Goal: Transaction & Acquisition: Purchase product/service

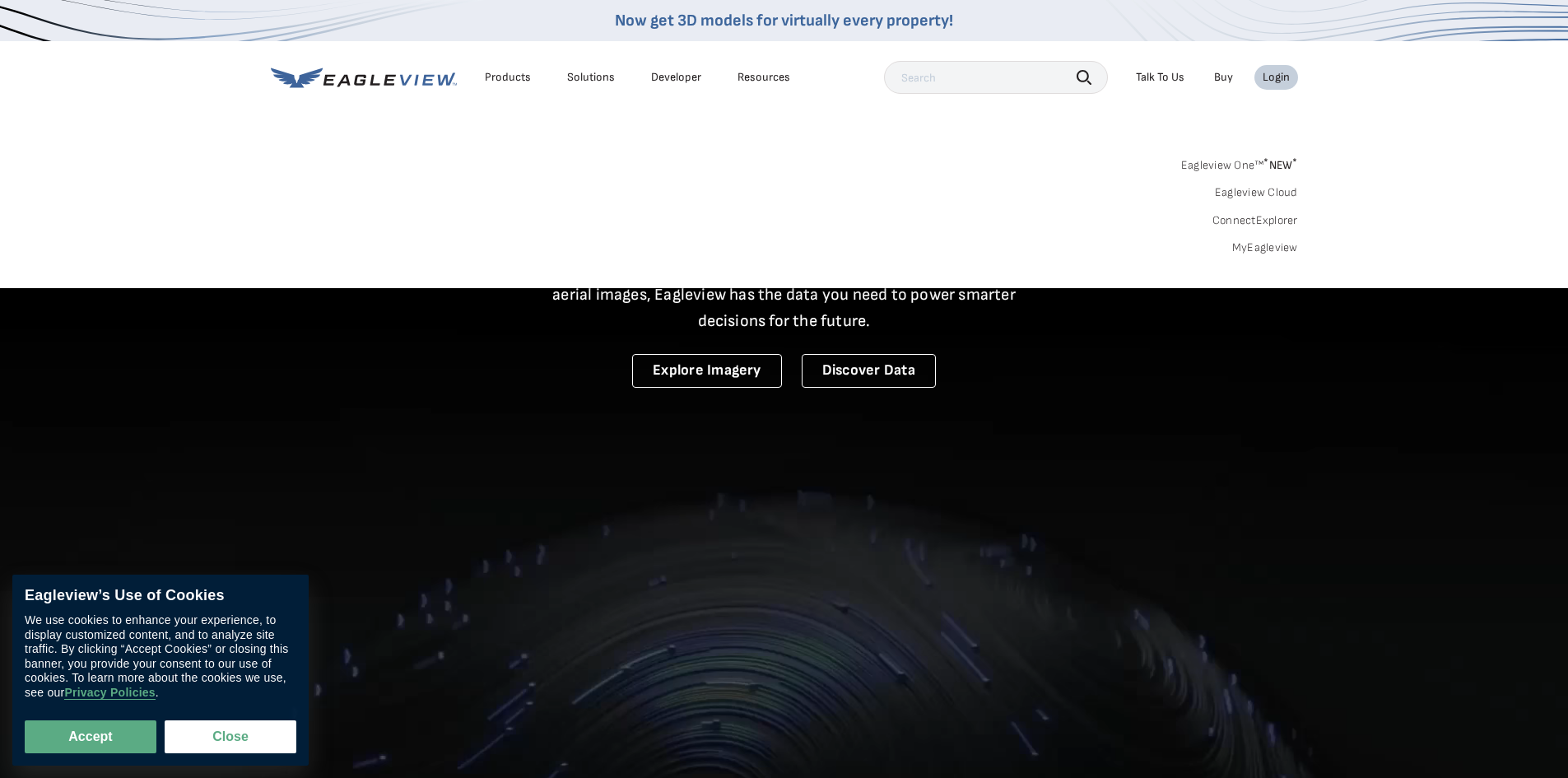
click at [1286, 249] on link "MyEagleview" at bounding box center [1265, 247] width 66 height 15
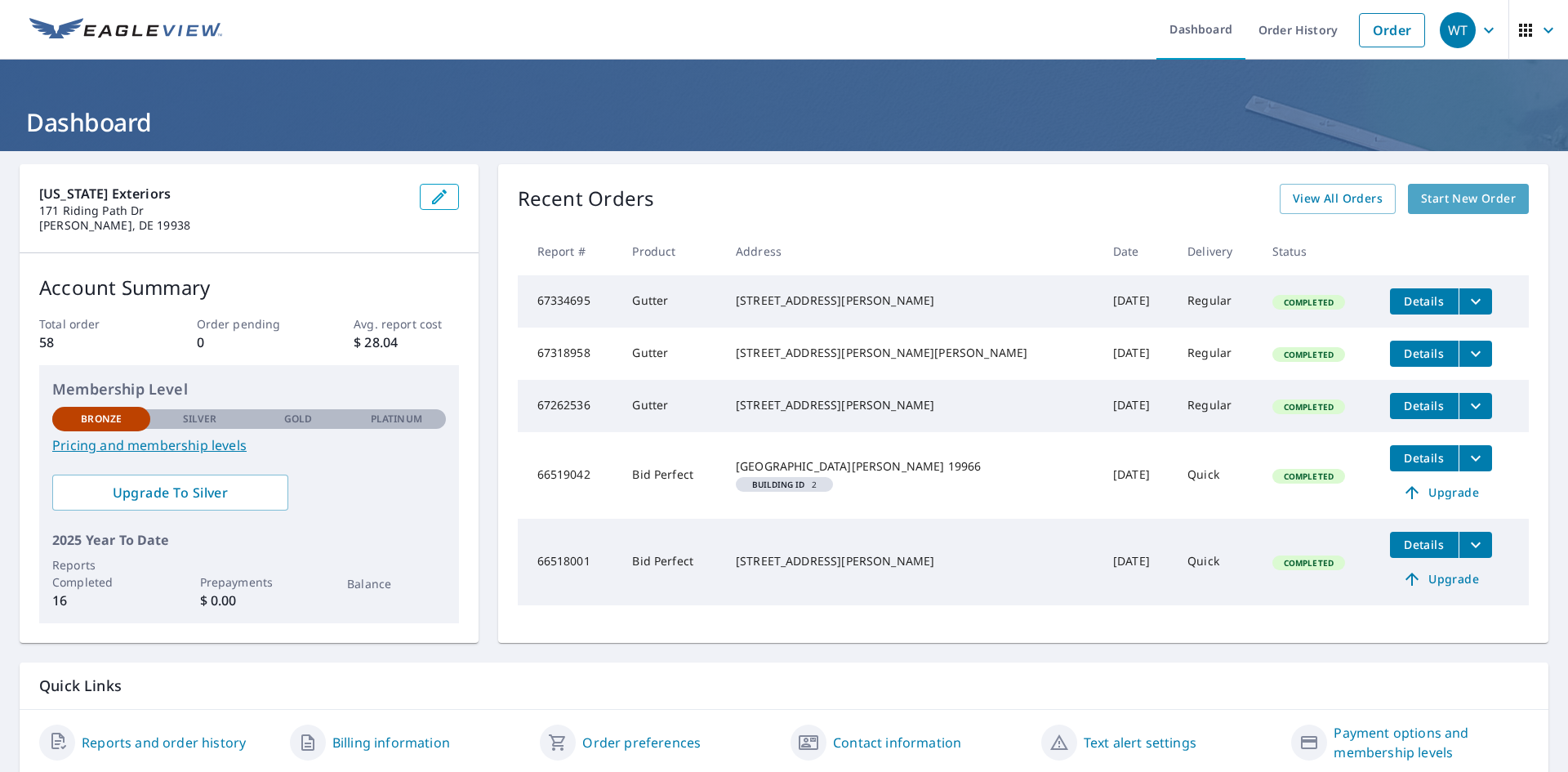
click at [1497, 204] on span "Start New Order" at bounding box center [1469, 199] width 95 height 21
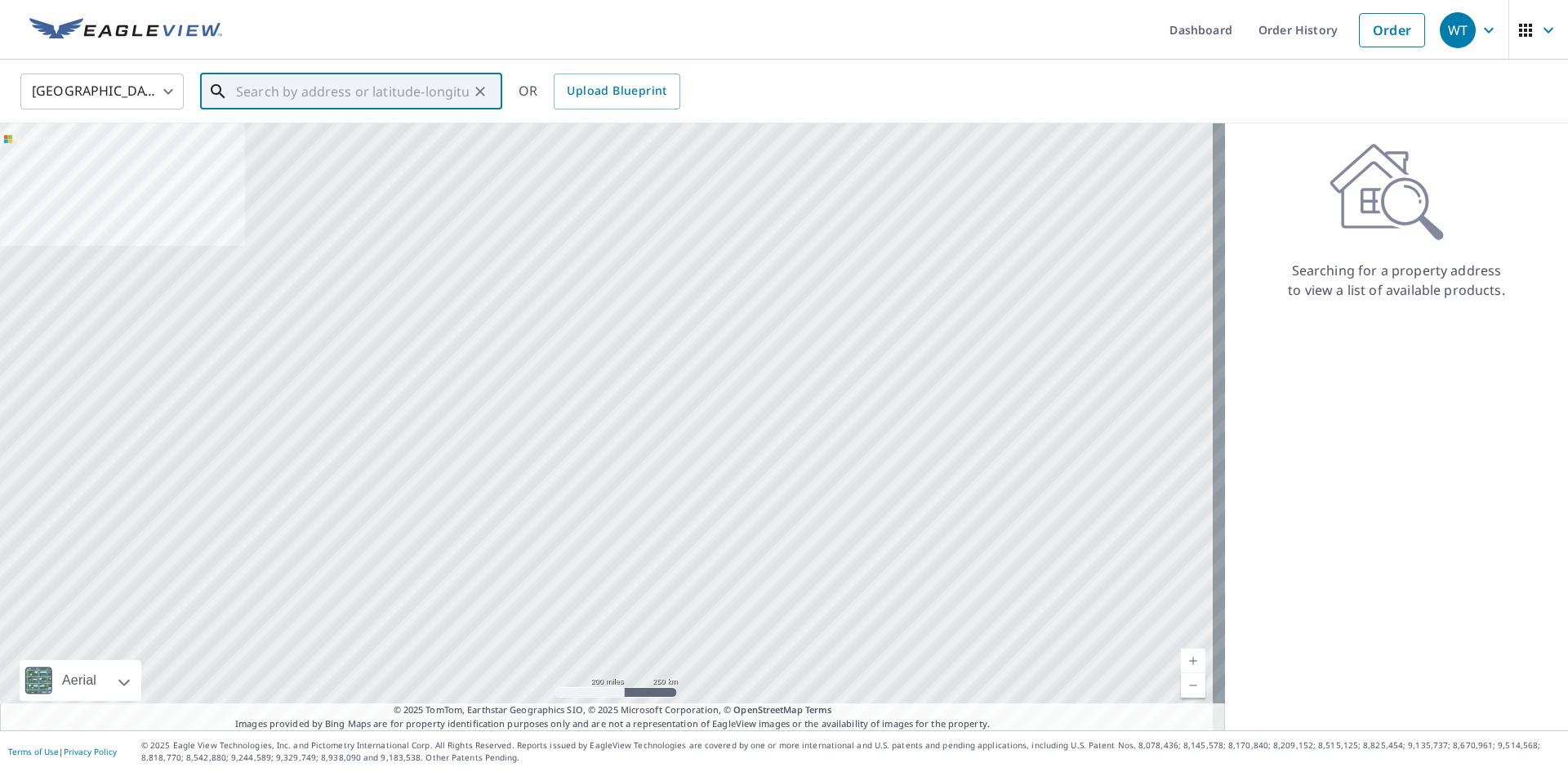
click at [395, 101] on input "text" at bounding box center [352, 91] width 232 height 46
paste input "50 South Anchorage Avenue, Bethany Beach, Delaware"
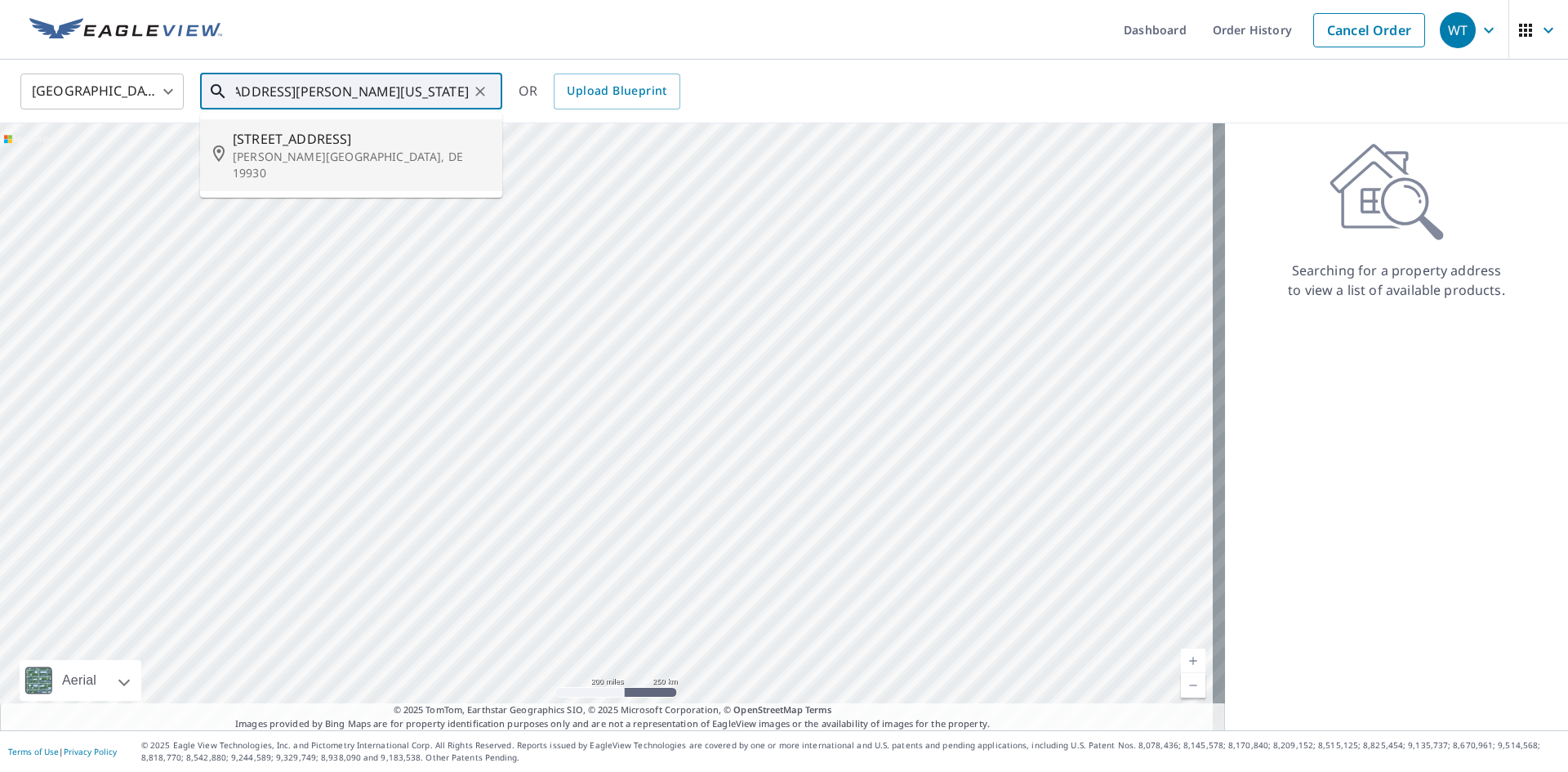
click at [332, 150] on p "Bethany Beach, DE 19930" at bounding box center [360, 164] width 256 height 33
type input "50 S Anchorage Ave Bethany Beach, DE 19930"
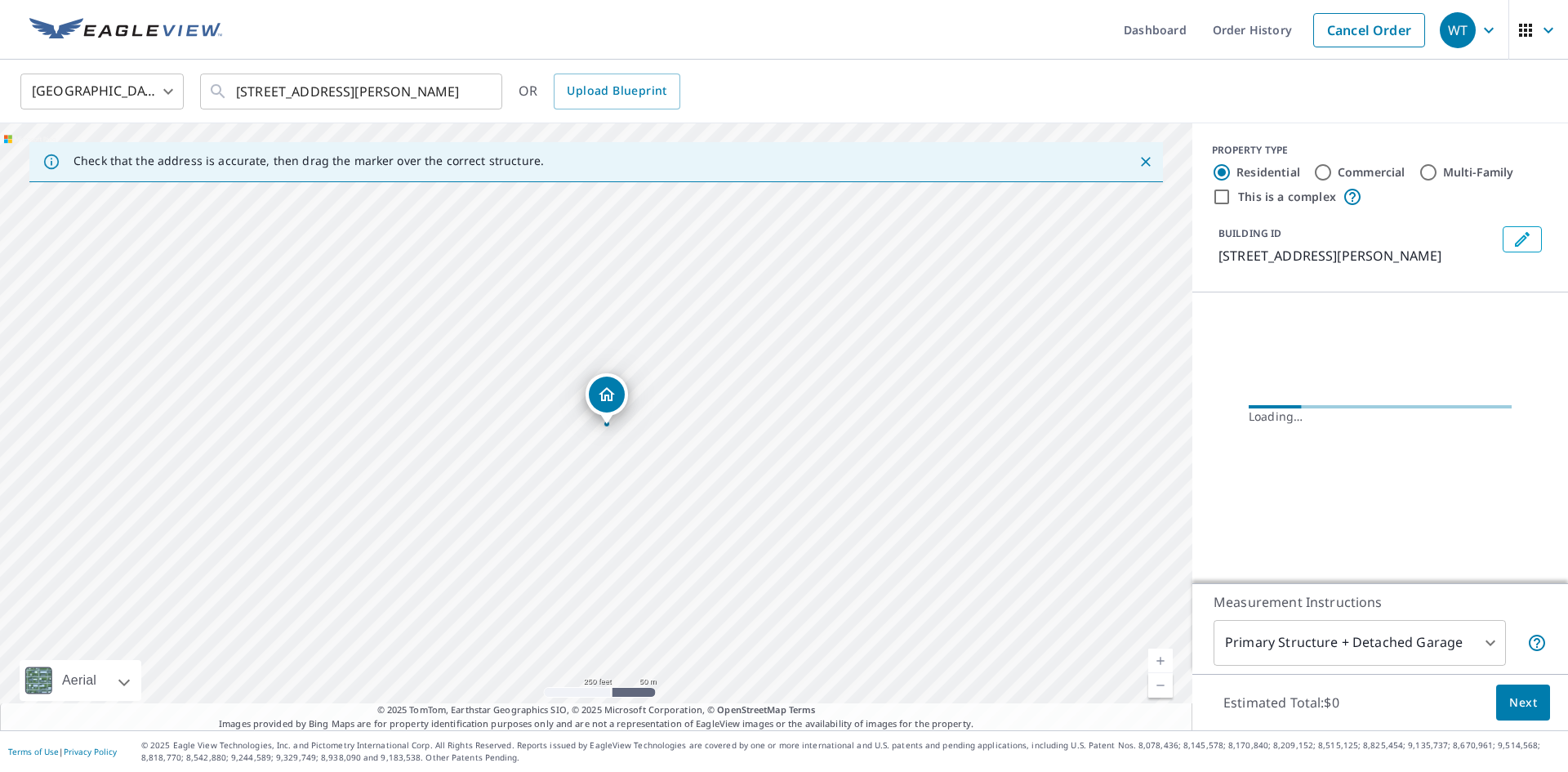
scroll to position [0, 0]
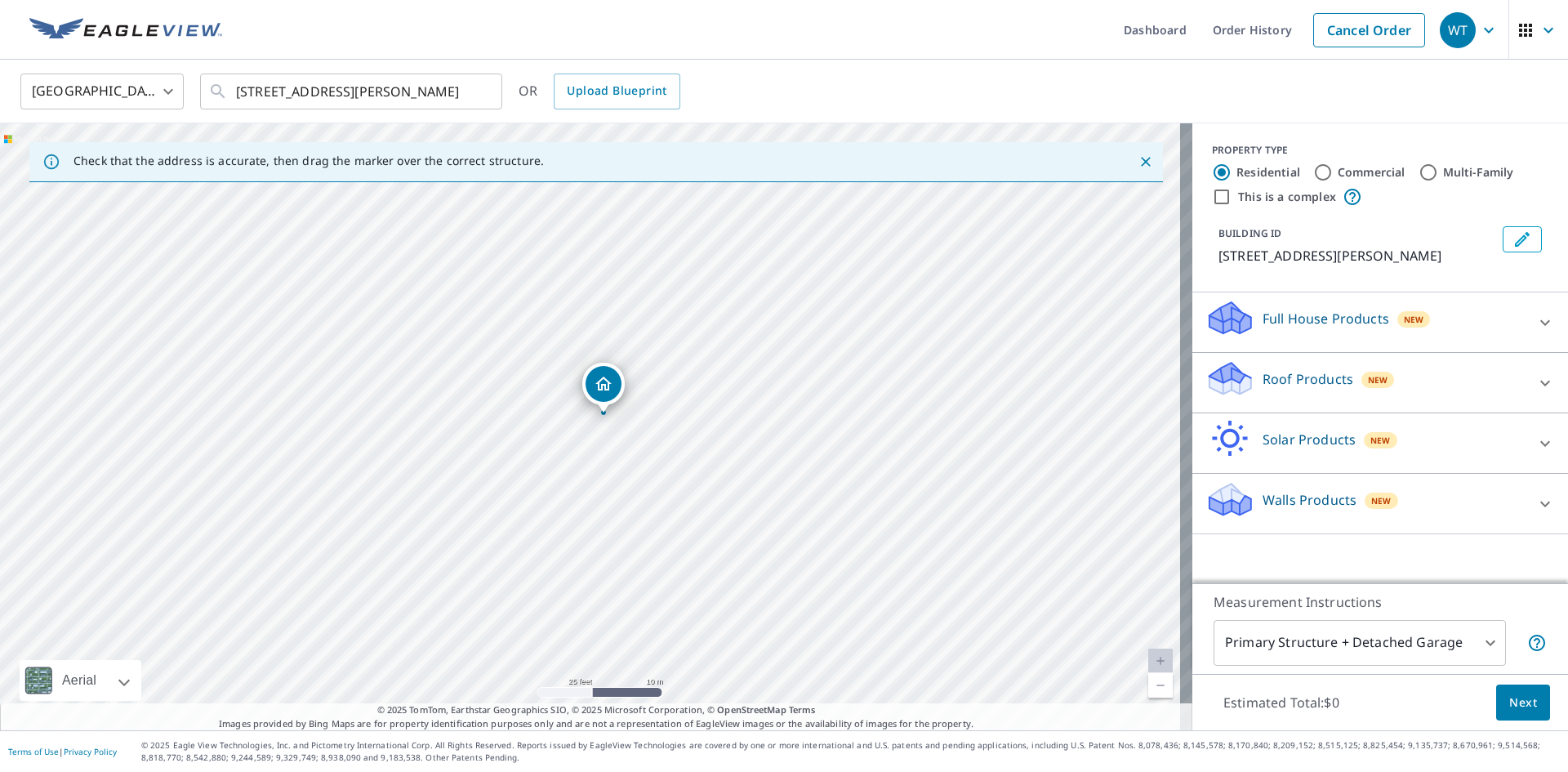
click at [1327, 510] on p "Walls Products" at bounding box center [1309, 500] width 94 height 20
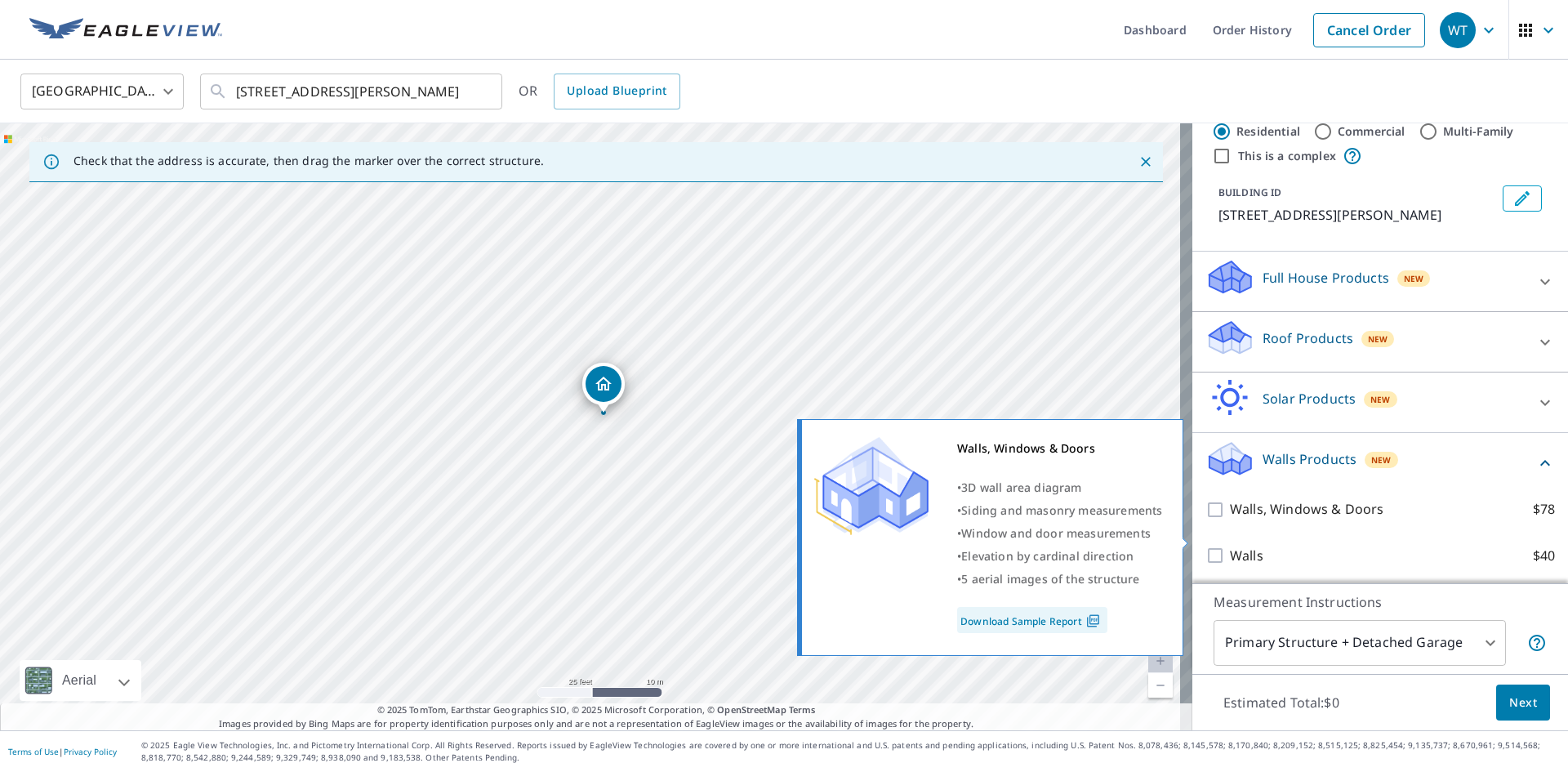
scroll to position [63, 0]
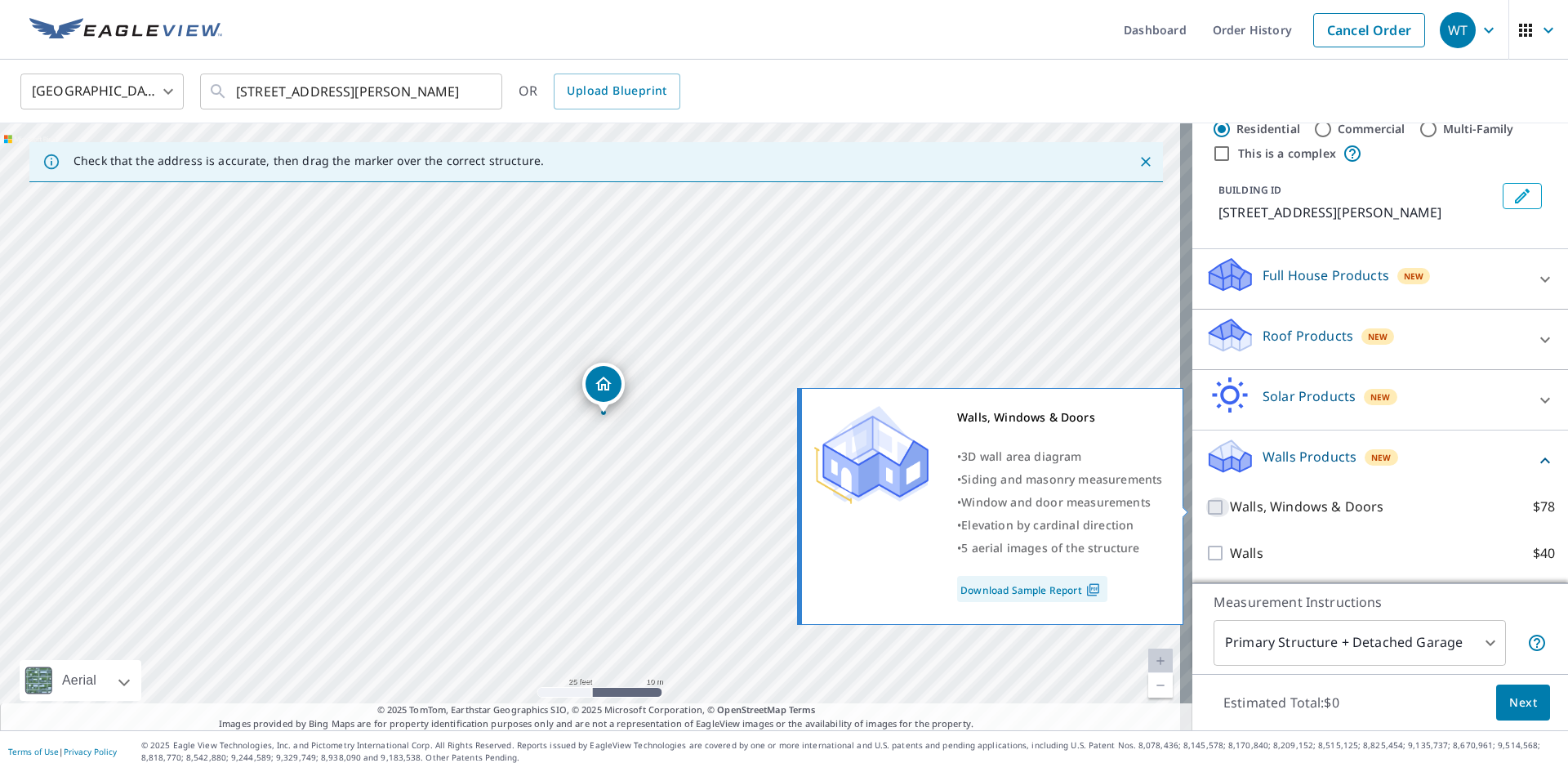
click at [1208, 509] on input "Walls, Windows & Doors $78" at bounding box center [1218, 508] width 25 height 20
checkbox input "true"
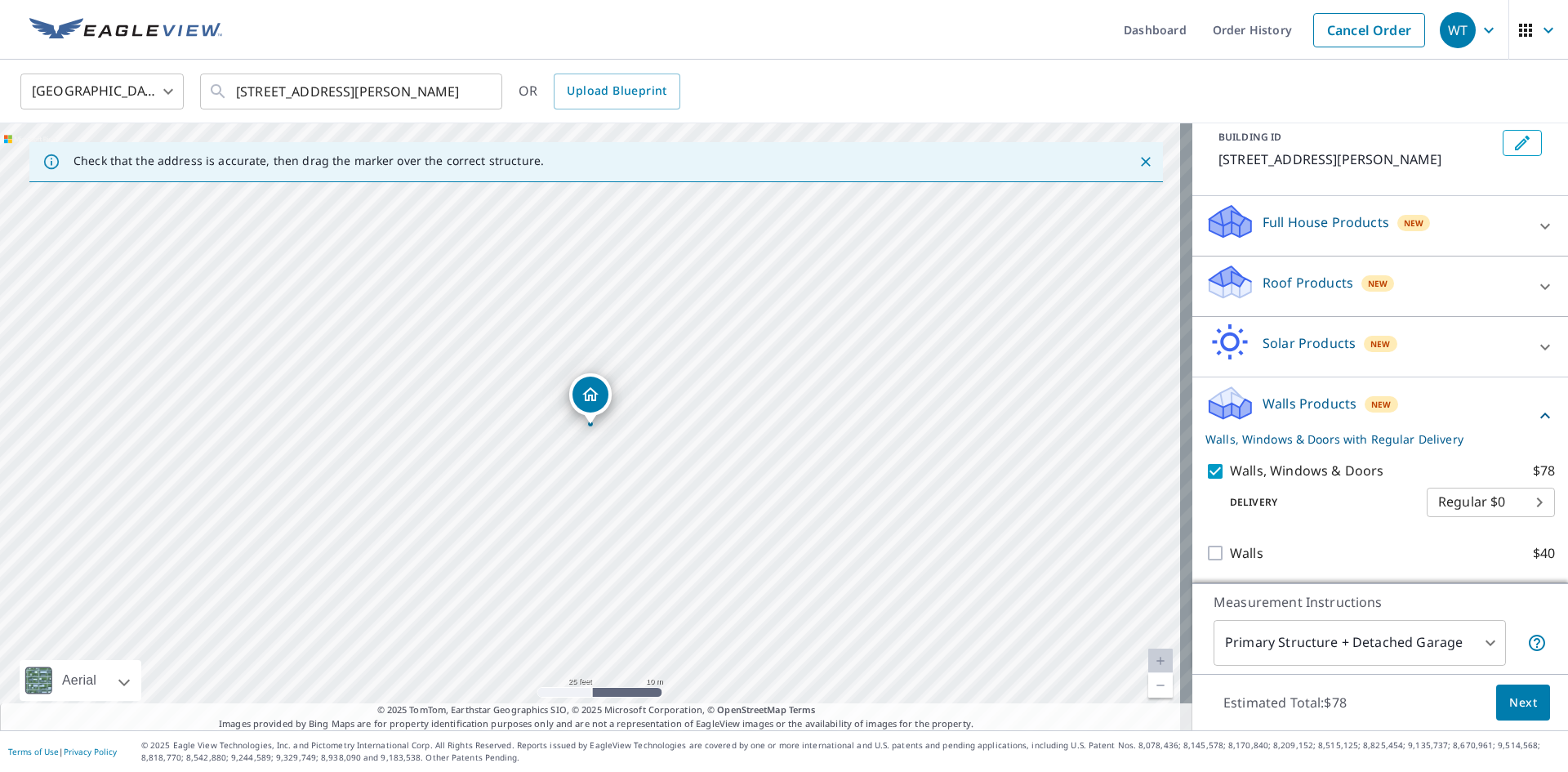
scroll to position [116, 0]
click at [1530, 711] on button "Next" at bounding box center [1523, 703] width 53 height 37
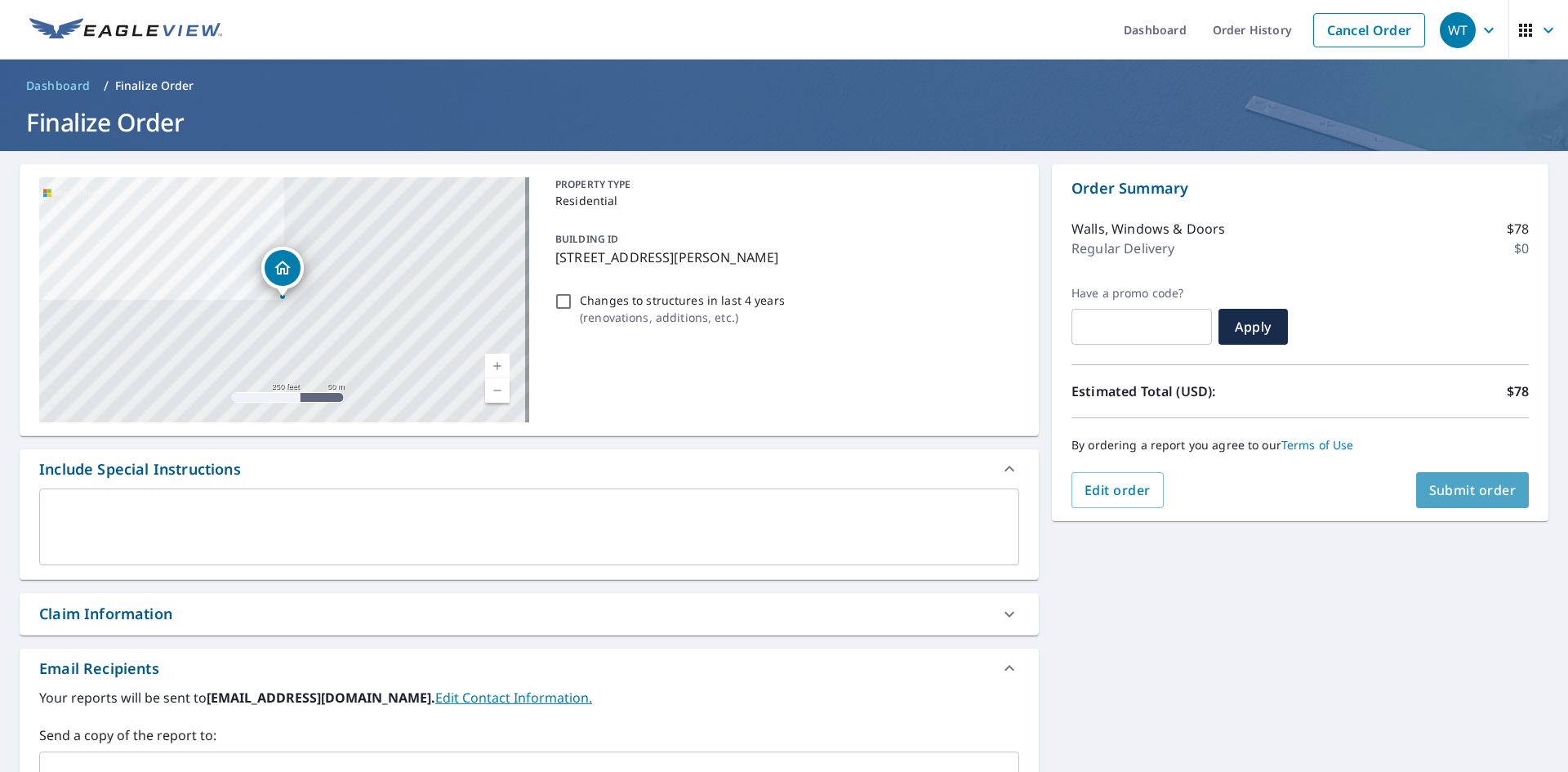
click at [1464, 492] on span "Submit order" at bounding box center [1473, 490] width 87 height 18
